Goal: Information Seeking & Learning: Learn about a topic

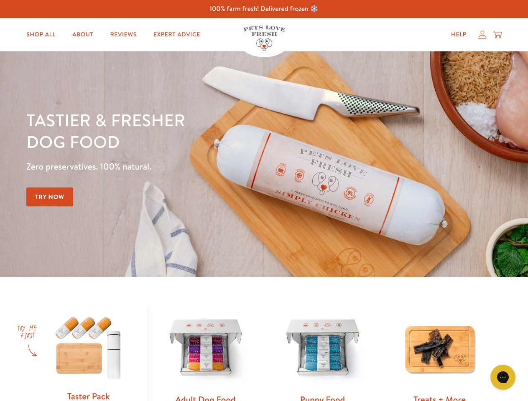
click at [264, 201] on div "Tastier & fresher dog food Zero preservatives. 100% natural. Try Now" at bounding box center [184, 164] width 317 height 110
click at [503, 378] on icon "Gorgias live chat" at bounding box center [503, 377] width 8 height 8
